Goal: Task Accomplishment & Management: Use online tool/utility

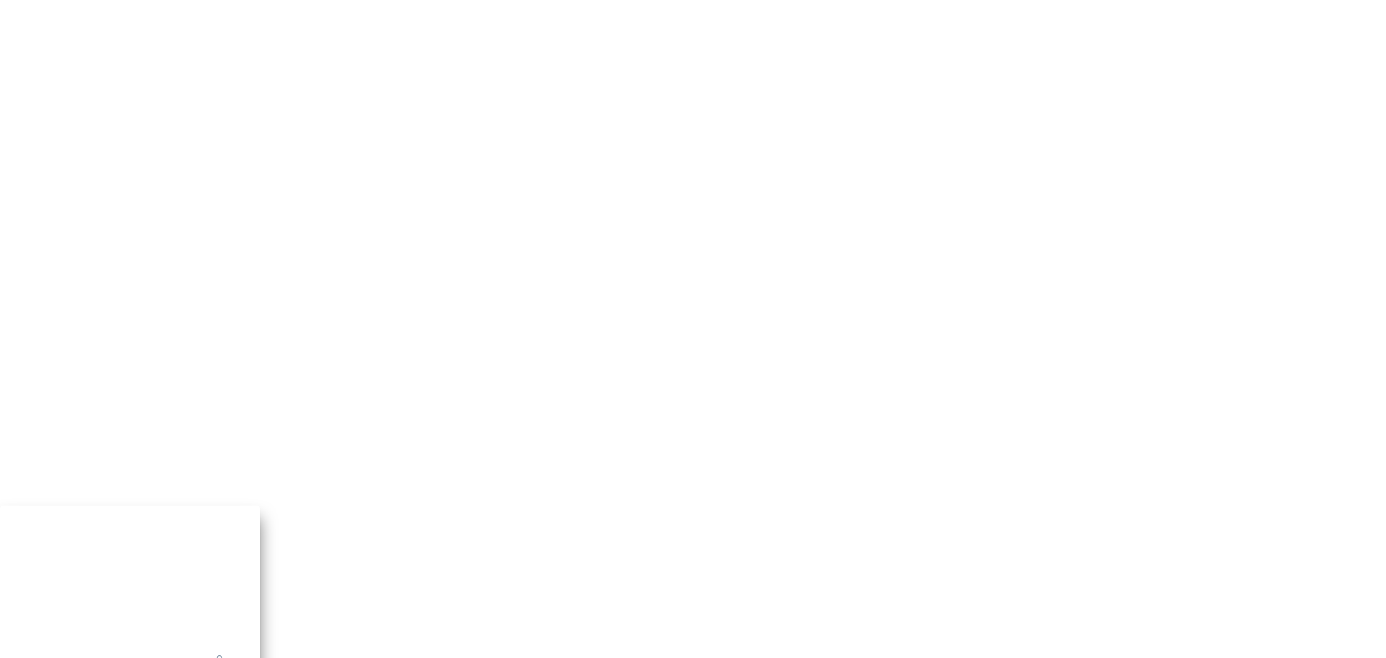
drag, startPoint x: 950, startPoint y: 237, endPoint x: 749, endPoint y: 237, distance: 201.4
click at [157, 453] on input "text" at bounding box center [93, 667] width 126 height 14
type input "admin@devicewise.com"
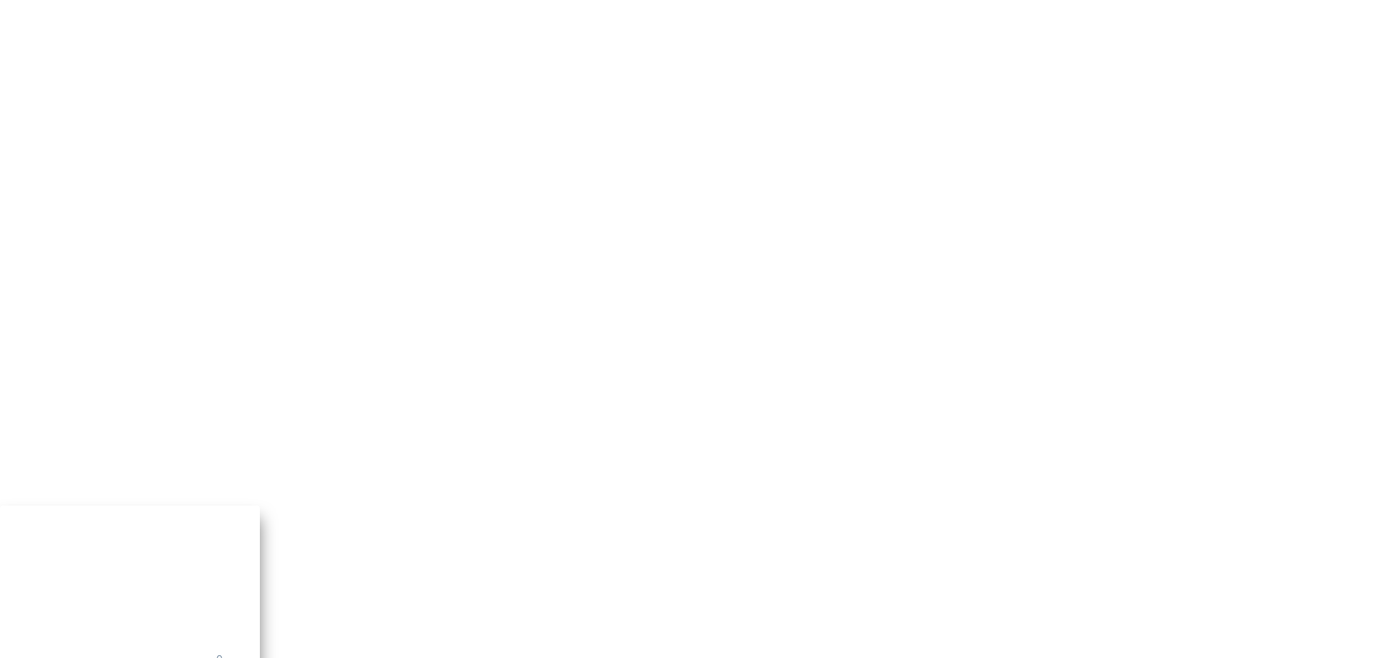
click at [157, 657] on input "text" at bounding box center [93, 667] width 126 height 14
paste input "admin@devicewise.com"
type input "admin@devicewise.com"
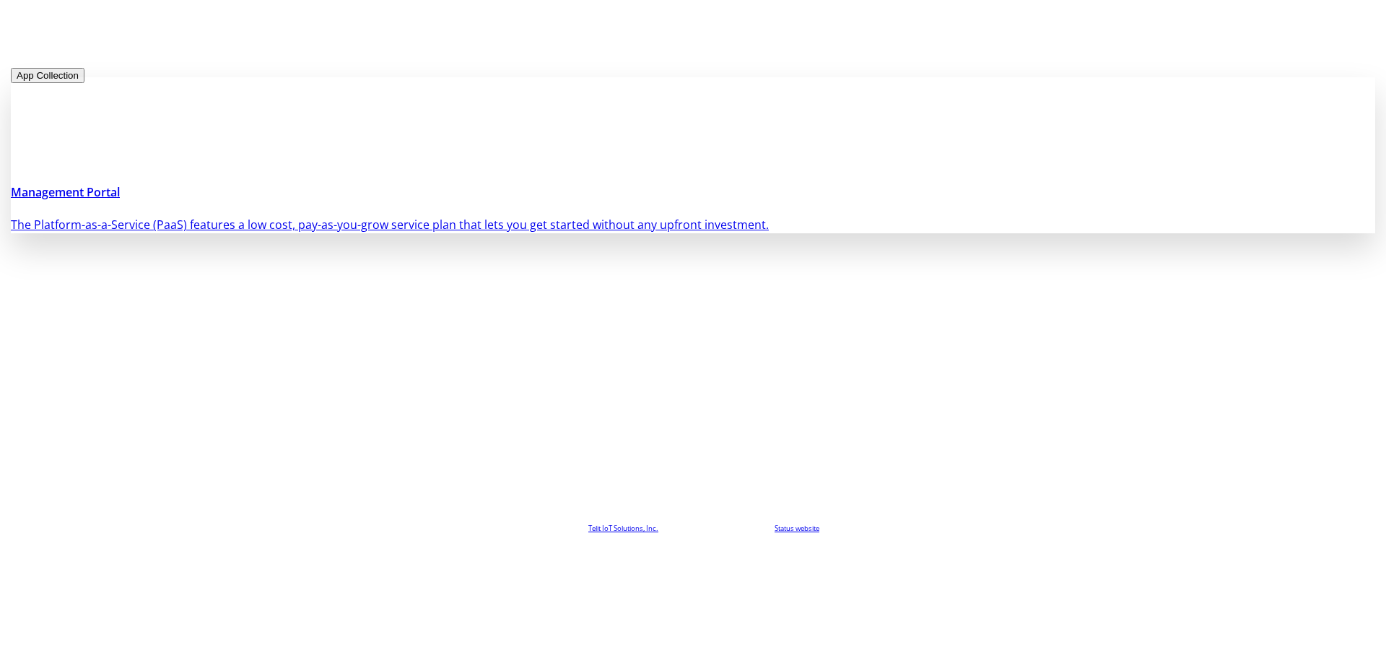
click at [401, 201] on h4 "Management Portal" at bounding box center [693, 191] width 1364 height 17
